Goal: Information Seeking & Learning: Learn about a topic

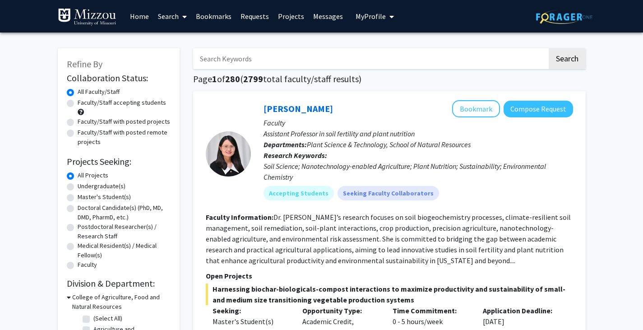
click at [108, 186] on label "Undergraduate(s)" at bounding box center [102, 185] width 48 height 9
click at [83, 186] on input "Undergraduate(s)" at bounding box center [81, 184] width 6 height 6
radio input "true"
click at [130, 105] on label "Faculty/Staff accepting students" at bounding box center [122, 102] width 88 height 9
click at [83, 104] on input "Faculty/Staff accepting students" at bounding box center [81, 101] width 6 height 6
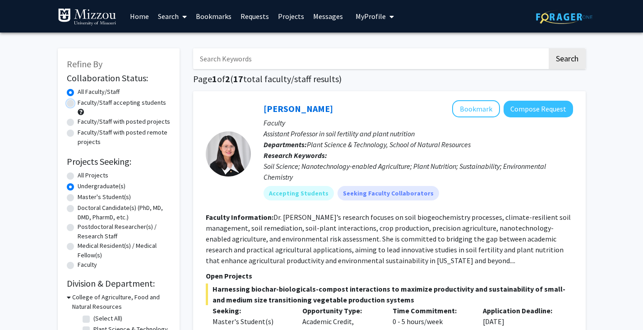
radio input "true"
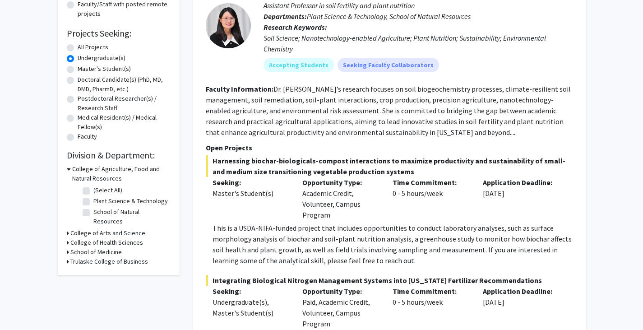
scroll to position [129, 0]
click at [75, 174] on h3 "College of Agriculture, Food and Natural Resources" at bounding box center [121, 173] width 98 height 19
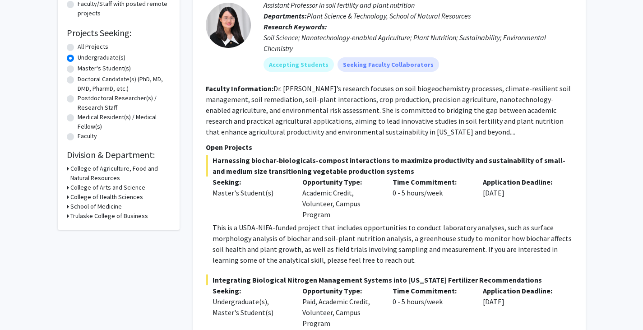
click at [78, 185] on h3 "College of Arts and Science" at bounding box center [107, 187] width 75 height 9
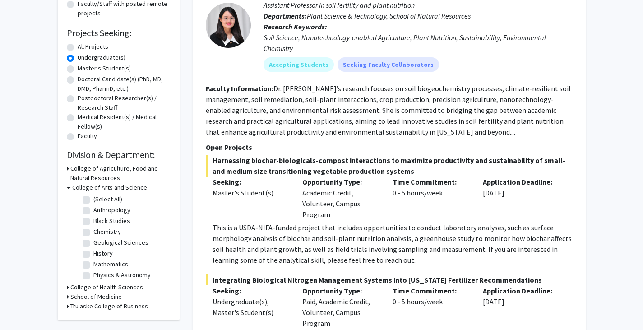
click at [84, 285] on h3 "College of Health Sciences" at bounding box center [106, 286] width 73 height 9
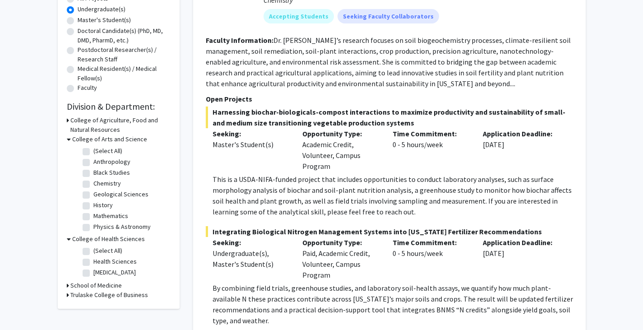
click at [93, 251] on label "(Select All)" at bounding box center [107, 250] width 29 height 9
click at [93, 251] on input "(Select All)" at bounding box center [96, 249] width 6 height 6
checkbox input "true"
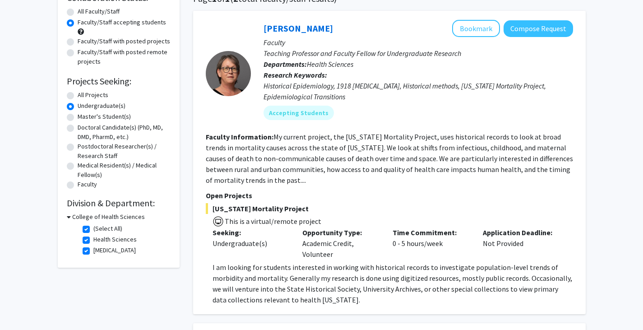
scroll to position [83, 0]
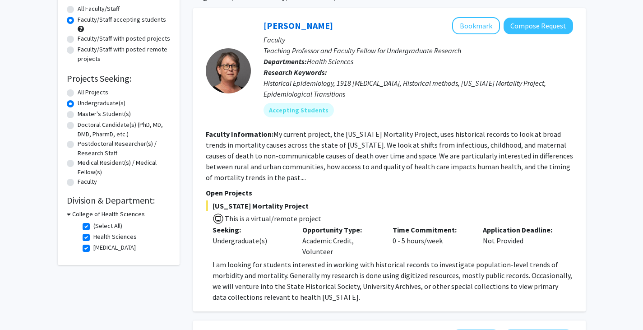
click at [93, 249] on label "[MEDICAL_DATA]" at bounding box center [114, 247] width 42 height 9
click at [93, 248] on input "[MEDICAL_DATA]" at bounding box center [96, 246] width 6 height 6
checkbox input "false"
checkbox input "true"
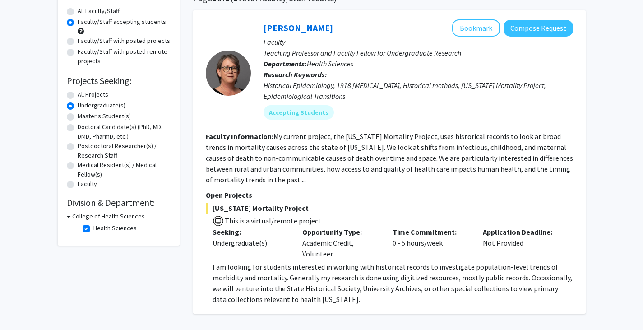
scroll to position [82, 0]
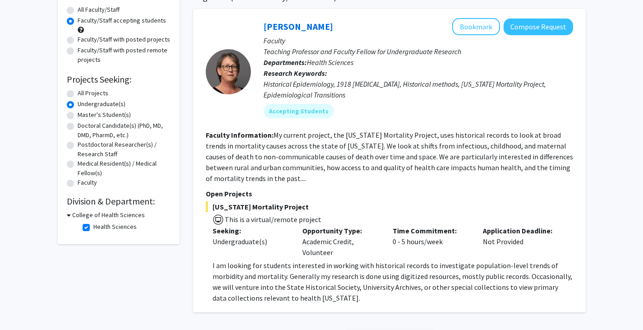
click at [93, 226] on label "Health Sciences" at bounding box center [114, 226] width 43 height 9
click at [93, 226] on input "Health Sciences" at bounding box center [96, 225] width 6 height 6
checkbox input "false"
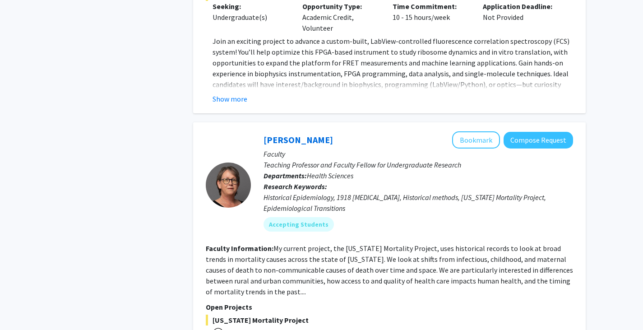
scroll to position [2532, 0]
click at [509, 243] on fg-read-more "My current project, the [US_STATE] Mortality Project, uses historical records t…" at bounding box center [389, 269] width 367 height 52
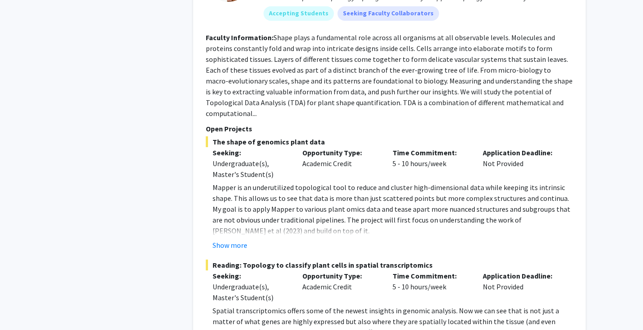
scroll to position [4559, 0]
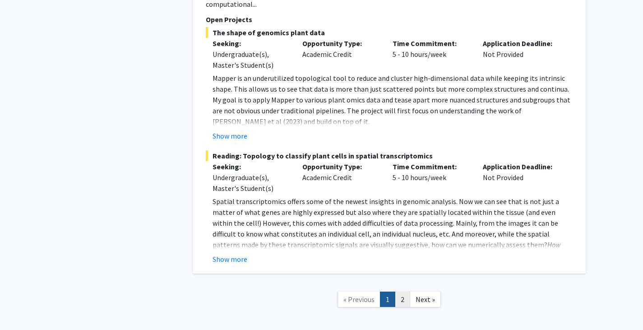
click at [403, 291] on link "2" at bounding box center [402, 299] width 15 height 16
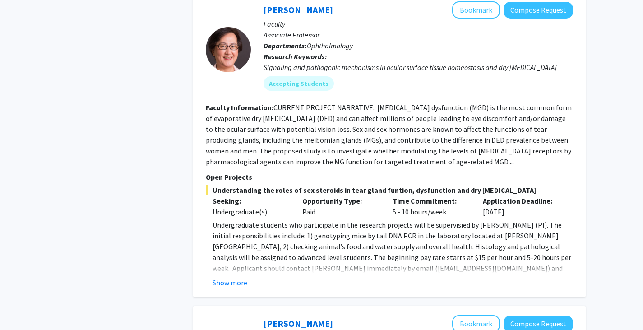
scroll to position [412, 0]
click at [409, 277] on div "Show more" at bounding box center [392, 282] width 360 height 11
click at [233, 277] on button "Show more" at bounding box center [229, 282] width 35 height 11
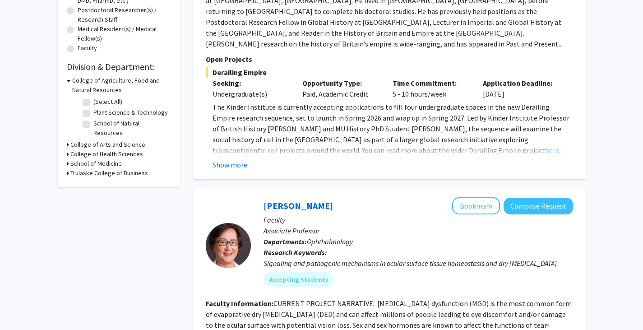
scroll to position [217, 0]
click at [332, 236] on span "Ophthalmology" at bounding box center [330, 240] width 46 height 9
copy span "Ophthalmology"
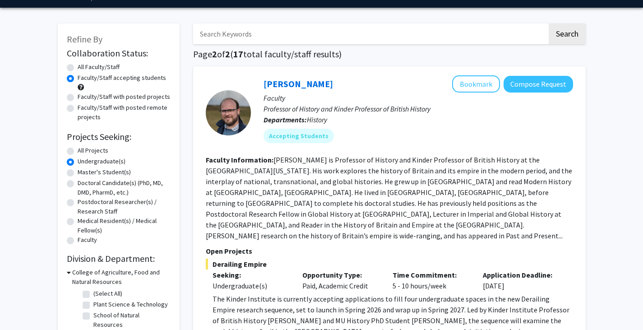
scroll to position [0, 0]
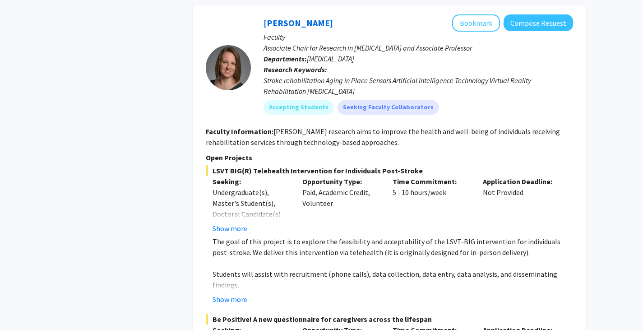
scroll to position [2961, 0]
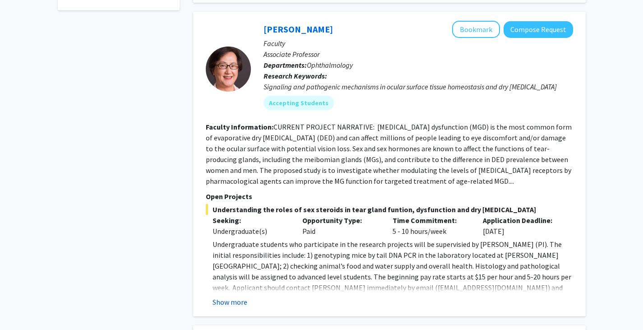
scroll to position [413, 0]
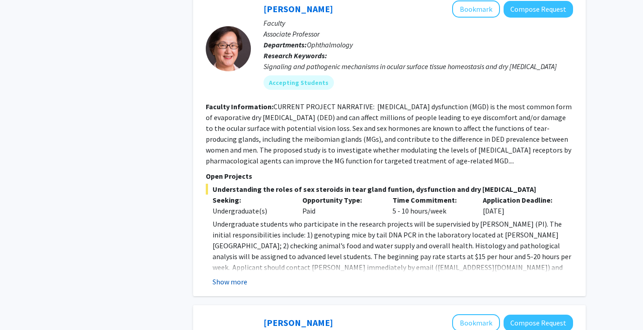
click at [232, 276] on button "Show more" at bounding box center [229, 281] width 35 height 11
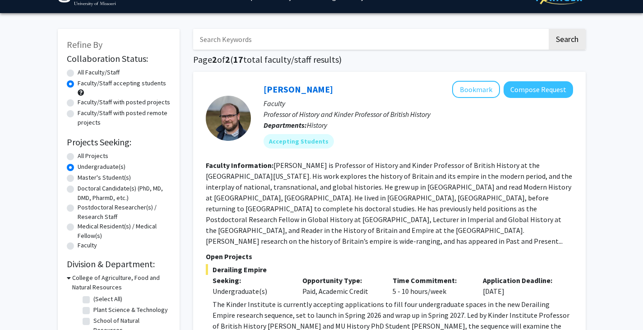
scroll to position [17, 0]
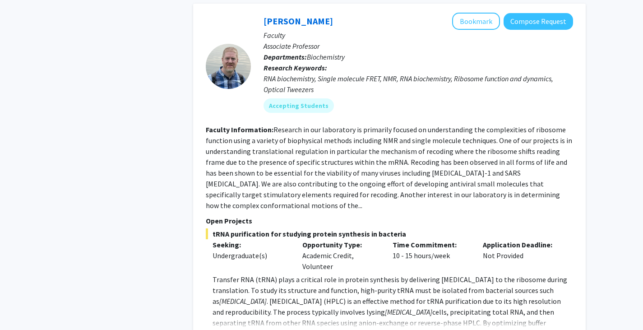
scroll to position [1925, 0]
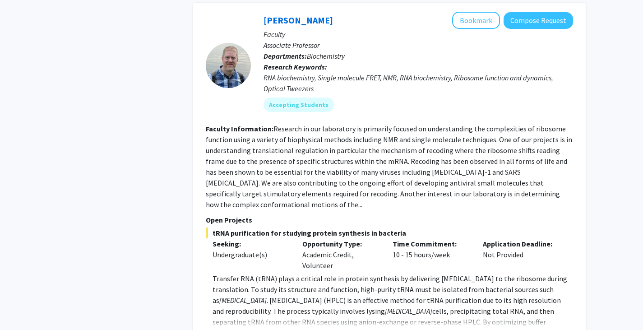
click at [280, 124] on section "Faculty Information: Research in our laboratory is primarily focused on underst…" at bounding box center [389, 166] width 367 height 87
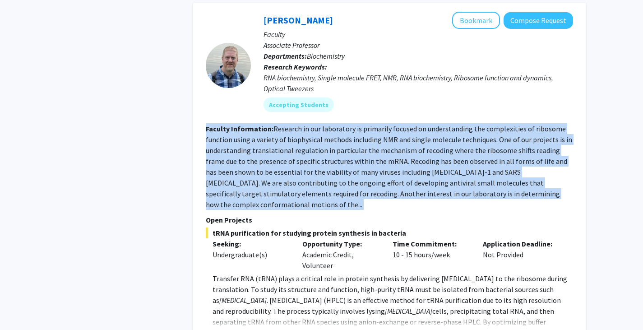
click at [280, 124] on section "Faculty Information: Research in our laboratory is primarily focused on underst…" at bounding box center [389, 166] width 367 height 87
click at [287, 127] on fg-read-more "Research in our laboratory is primarily focused on understanding the complexiti…" at bounding box center [389, 166] width 366 height 85
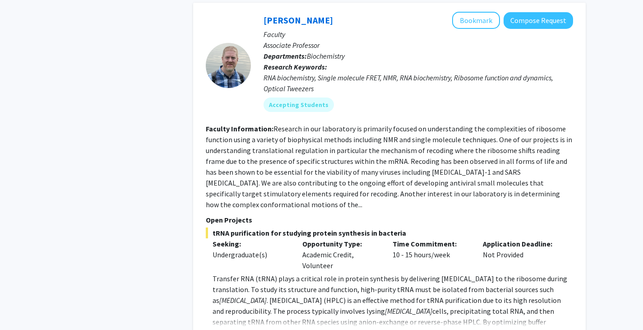
click at [289, 149] on fg-read-more "Research in our laboratory is primarily focused on understanding the complexiti…" at bounding box center [389, 166] width 366 height 85
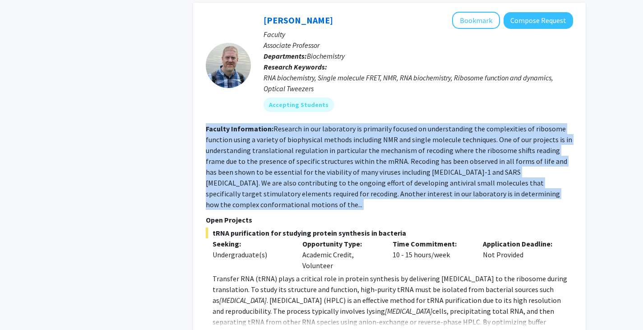
click at [289, 149] on fg-read-more "Research in our laboratory is primarily focused on understanding the complexiti…" at bounding box center [389, 166] width 366 height 85
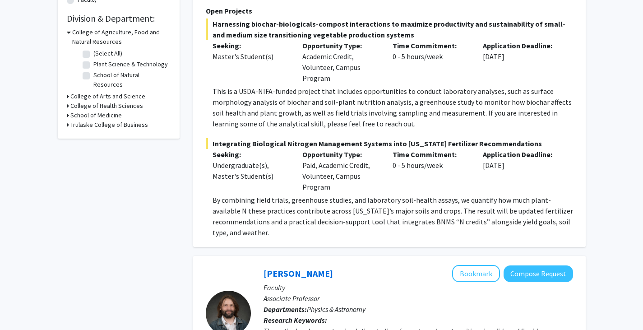
scroll to position [2966, 0]
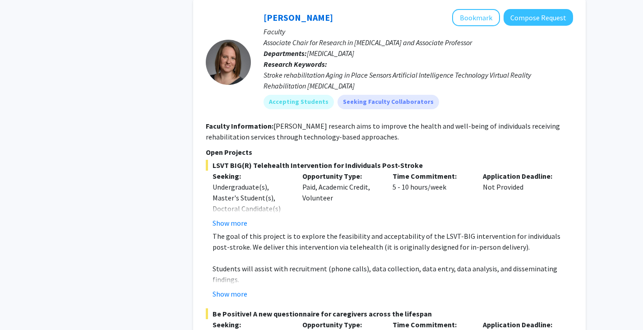
click at [426, 147] on section "Open Projects LSVT BIG(R) Telehealth Intervention for Individuals Post-Stroke S…" at bounding box center [389, 297] width 367 height 301
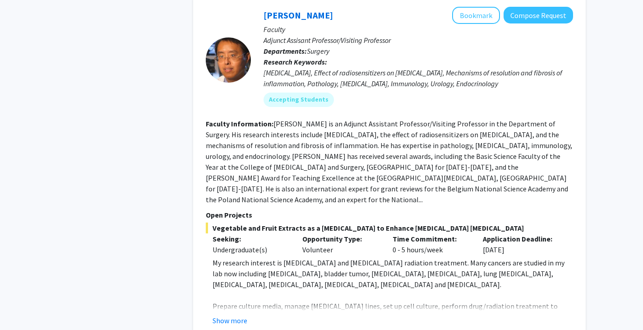
scroll to position [3434, 0]
click at [240, 314] on button "Show more" at bounding box center [229, 319] width 35 height 11
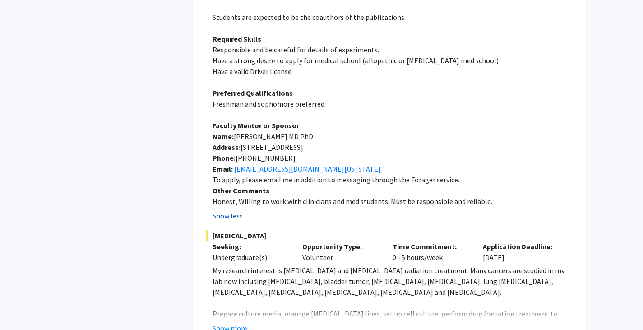
scroll to position [3769, 0]
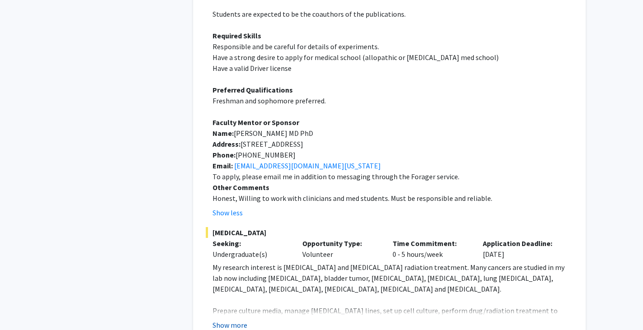
click at [228, 319] on button "Show more" at bounding box center [229, 324] width 35 height 11
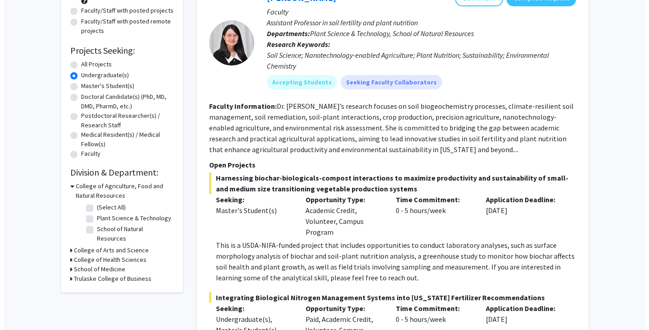
scroll to position [0, 0]
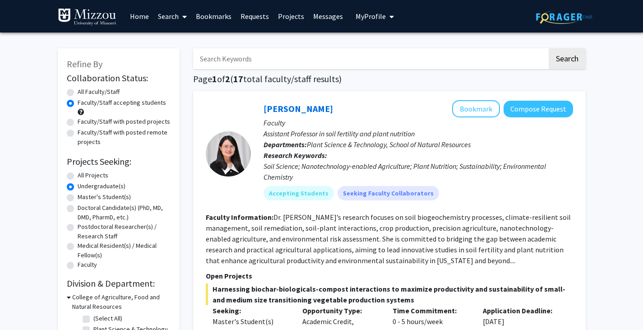
click at [359, 10] on button "My Profile" at bounding box center [375, 16] width 44 height 32
click at [366, 44] on img at bounding box center [371, 46] width 18 height 18
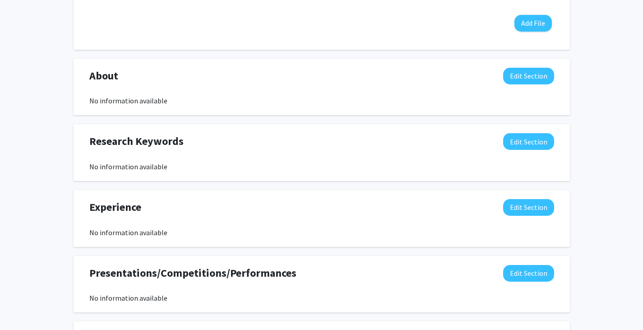
scroll to position [345, 0]
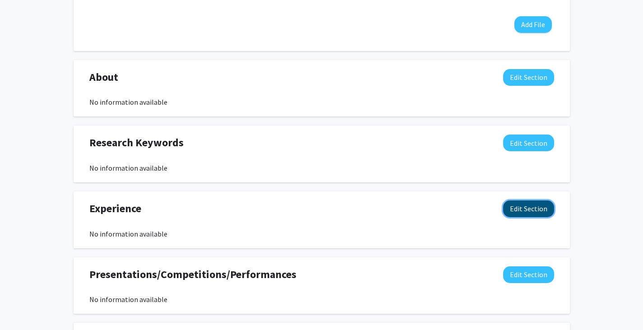
click at [522, 205] on button "Edit Section" at bounding box center [528, 208] width 51 height 17
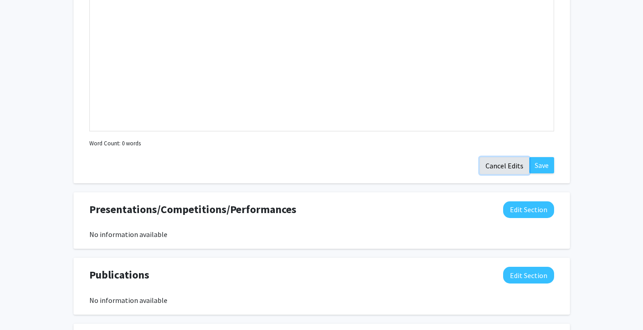
click at [510, 169] on button "Cancel Edits" at bounding box center [504, 165] width 50 height 17
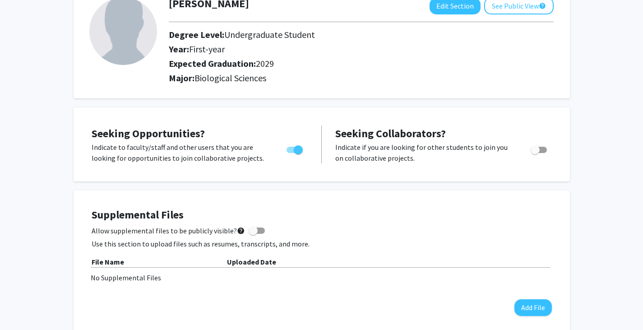
scroll to position [0, 0]
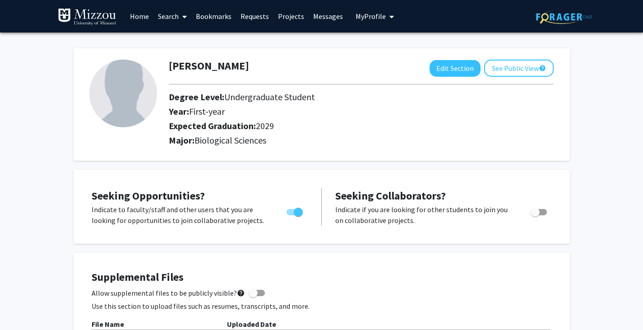
click at [285, 15] on link "Projects" at bounding box center [290, 16] width 35 height 32
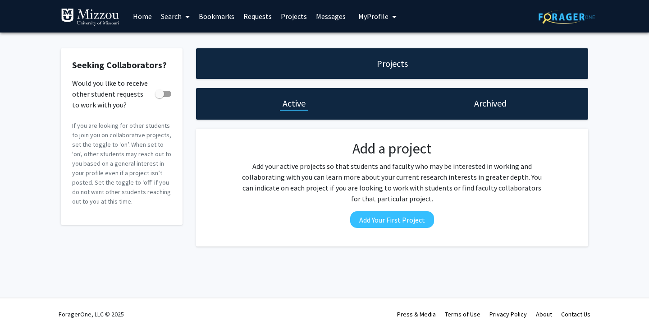
click at [268, 13] on link "Requests" at bounding box center [257, 16] width 37 height 32
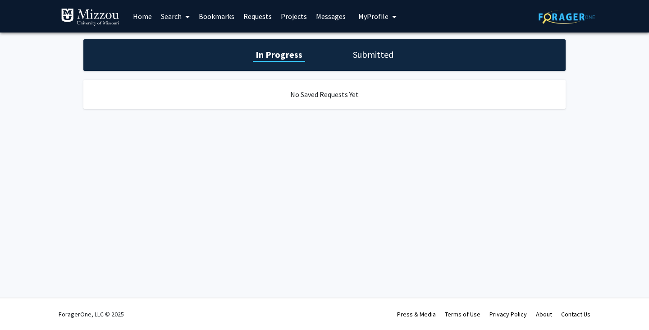
click at [208, 21] on link "Bookmarks" at bounding box center [216, 16] width 45 height 32
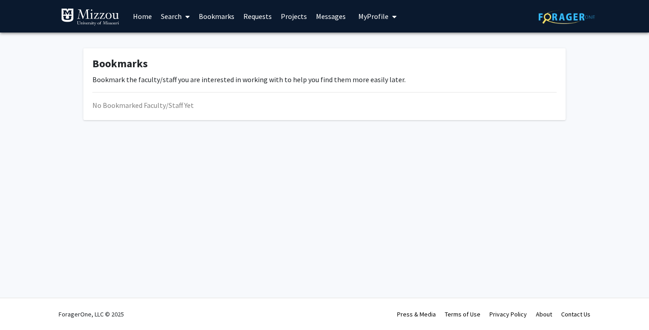
click at [174, 22] on link "Search" at bounding box center [175, 16] width 38 height 32
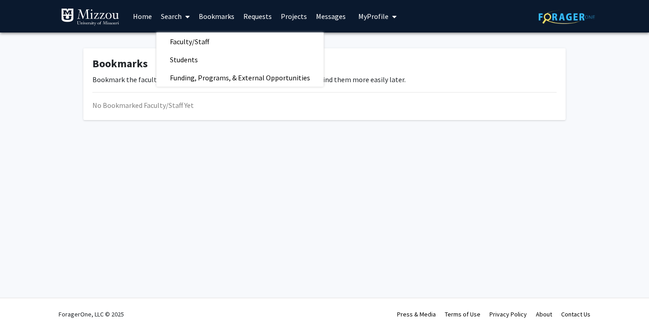
click at [117, 19] on img at bounding box center [90, 17] width 59 height 18
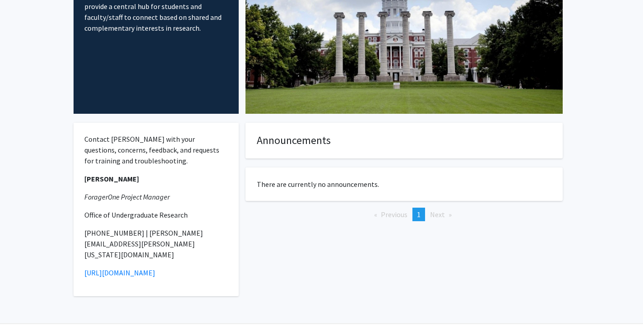
scroll to position [119, 0]
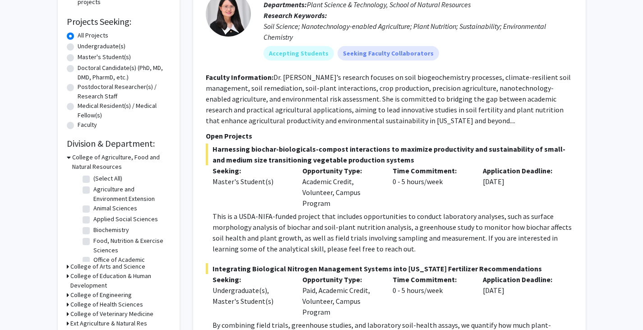
scroll to position [139, 0]
click at [85, 47] on label "Undergraduate(s)" at bounding box center [102, 46] width 48 height 9
click at [83, 47] on input "Undergraduate(s)" at bounding box center [81, 45] width 6 height 6
radio input "true"
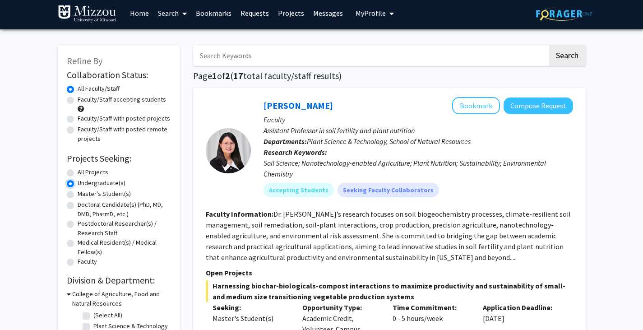
scroll to position [4, 0]
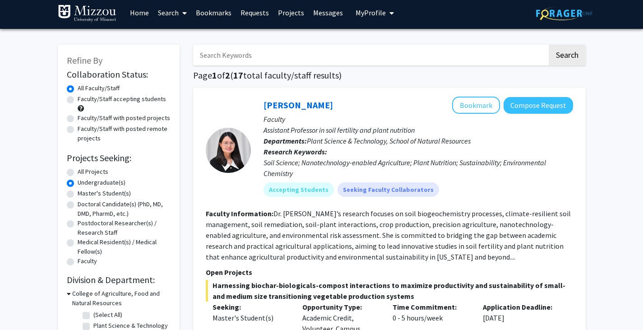
click at [107, 96] on label "Faculty/Staff accepting students" at bounding box center [122, 98] width 88 height 9
click at [83, 96] on input "Faculty/Staff accepting students" at bounding box center [81, 97] width 6 height 6
radio input "true"
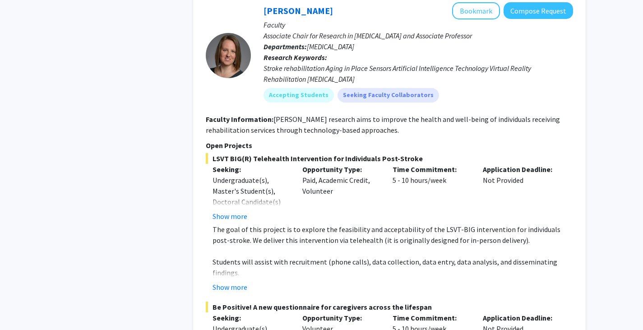
scroll to position [2973, 0]
click at [245, 223] on p "The goal of this project is to explore the feasibility and acceptability of the…" at bounding box center [392, 234] width 360 height 22
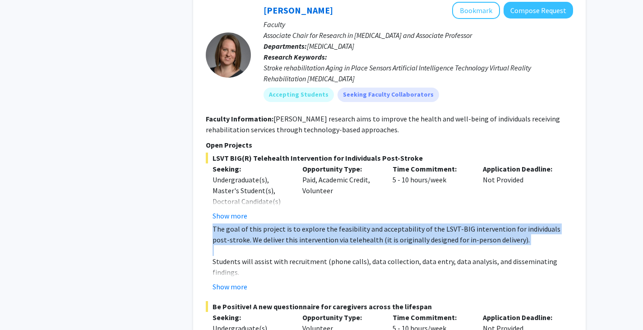
click at [245, 223] on p "The goal of this project is to explore the feasibility and acceptability of the…" at bounding box center [392, 234] width 360 height 22
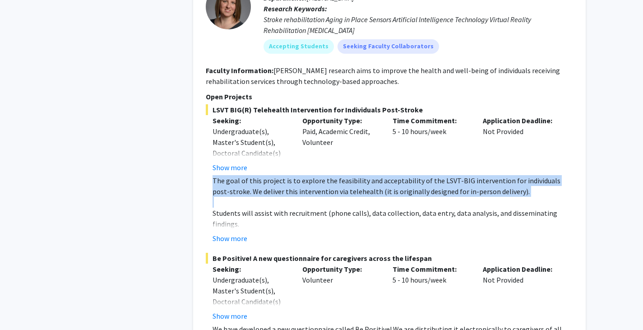
scroll to position [3022, 0]
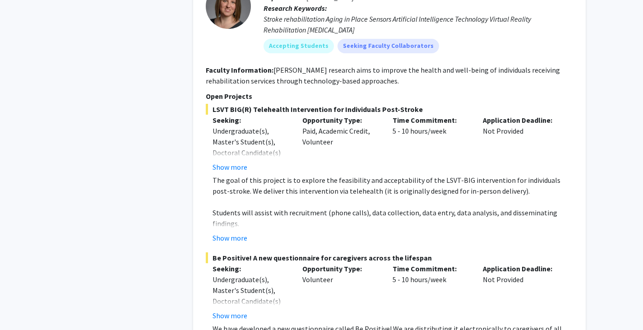
click at [443, 115] on p "Time Commitment:" at bounding box center [430, 120] width 77 height 11
click at [228, 174] on p "The goal of this project is to explore the feasibility and acceptability of the…" at bounding box center [392, 185] width 360 height 22
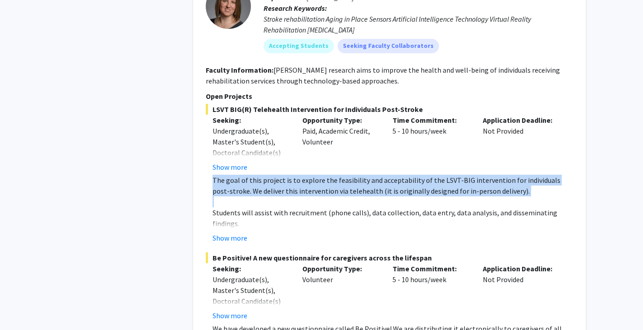
click at [228, 174] on p "The goal of this project is to explore the feasibility and acceptability of the…" at bounding box center [392, 185] width 360 height 22
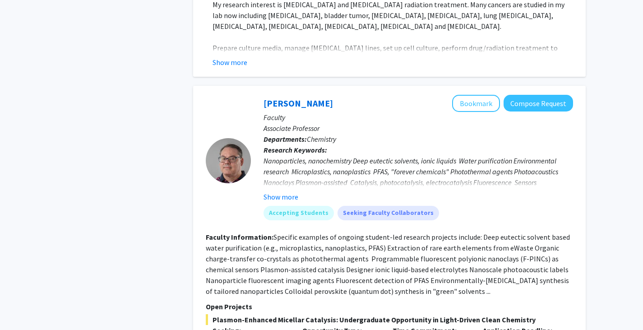
scroll to position [3804, 0]
click at [285, 191] on button "Show more" at bounding box center [280, 196] width 35 height 11
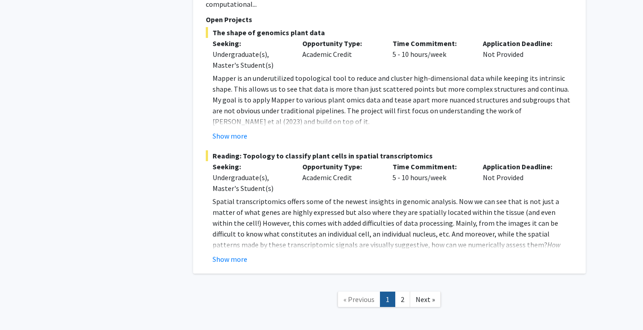
scroll to position [4570, 0]
click at [407, 291] on link "2" at bounding box center [402, 299] width 15 height 16
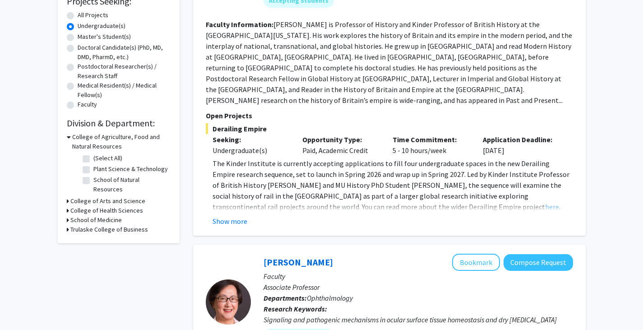
scroll to position [151, 0]
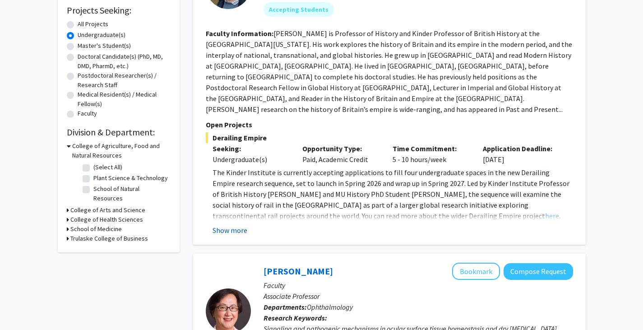
click at [239, 225] on button "Show more" at bounding box center [229, 230] width 35 height 11
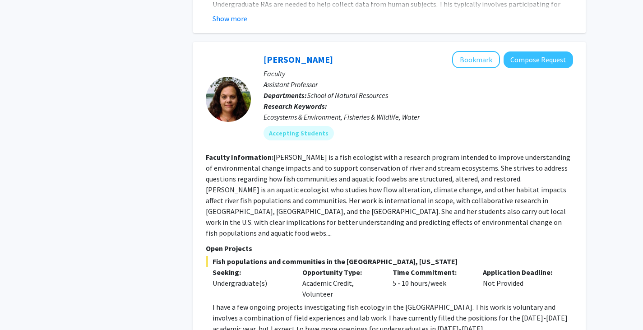
scroll to position [2352, 0]
